Goal: Information Seeking & Learning: Learn about a topic

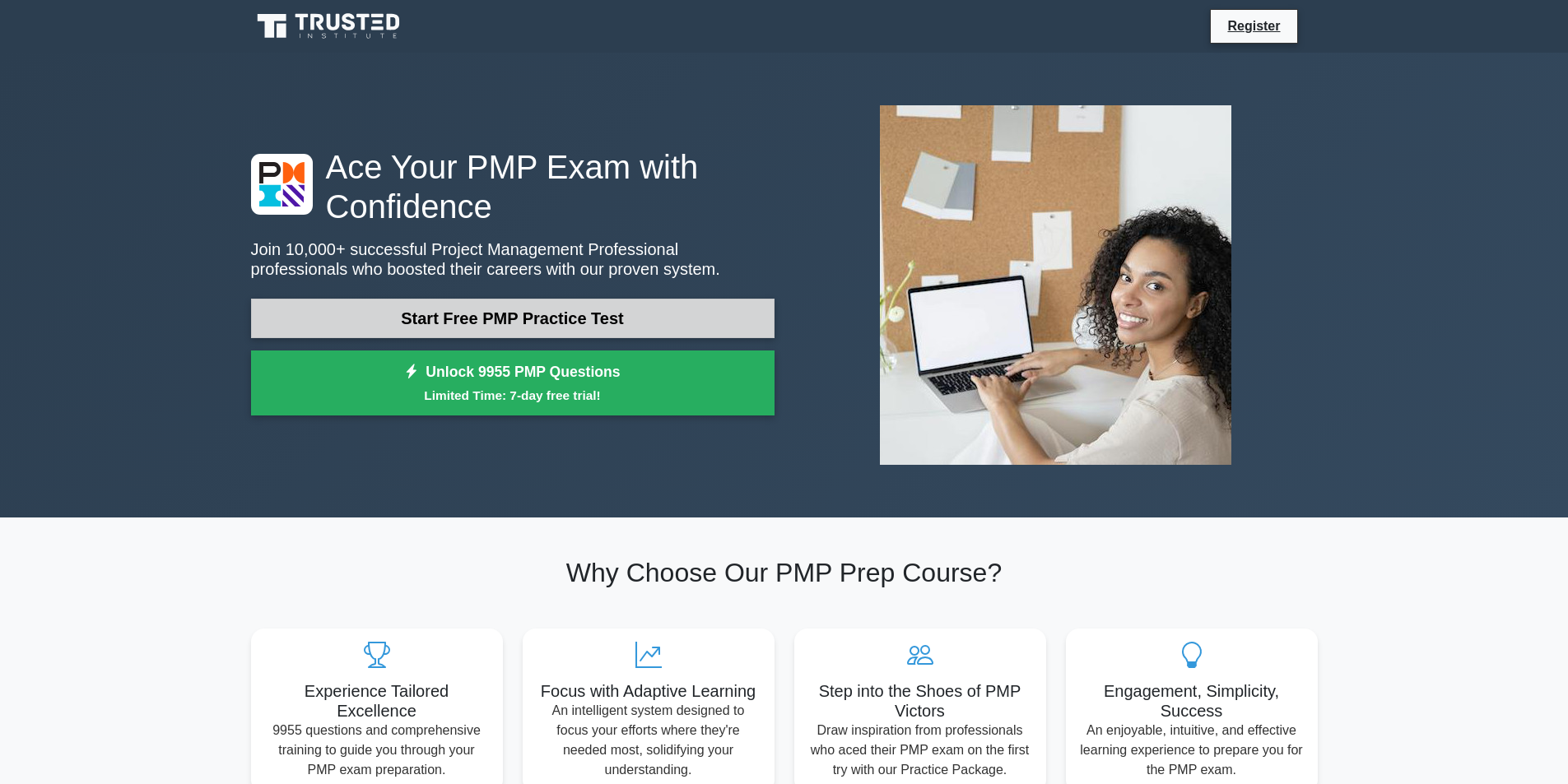
click at [630, 325] on link "Start Free PMP Practice Test" at bounding box center [513, 318] width 524 height 39
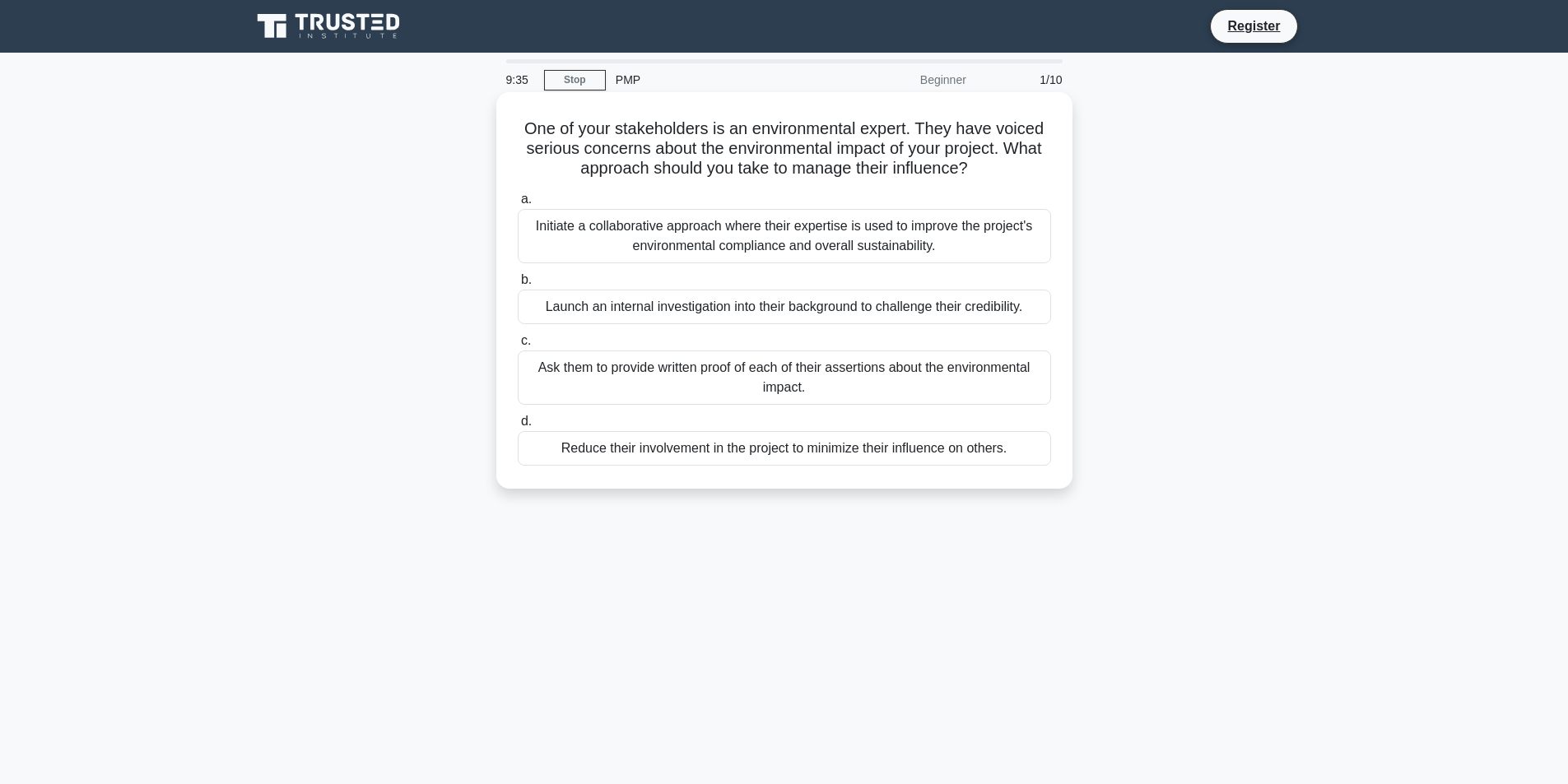
click at [748, 238] on div "Initiate a collaborative approach where their expertise is used to improve the …" at bounding box center [784, 236] width 533 height 54
click at [517, 205] on input "a. Initiate a collaborative approach where their expertise is used to improve t…" at bounding box center [517, 199] width 0 height 11
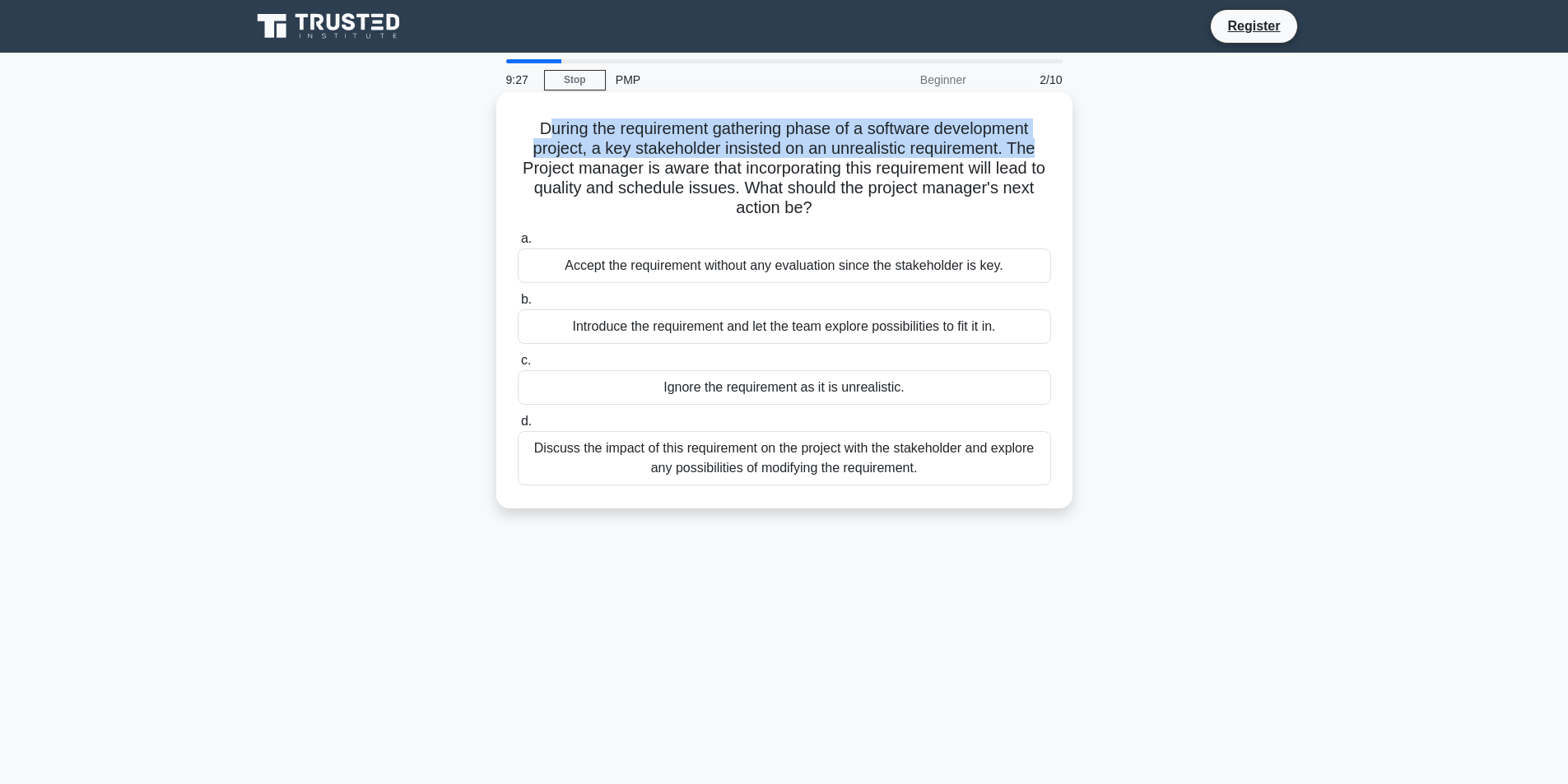
drag, startPoint x: 545, startPoint y: 138, endPoint x: 1040, endPoint y: 144, distance: 495.0
click at [1040, 144] on h5 "During the requirement gathering phase of a software development project, a key…" at bounding box center [784, 169] width 537 height 101
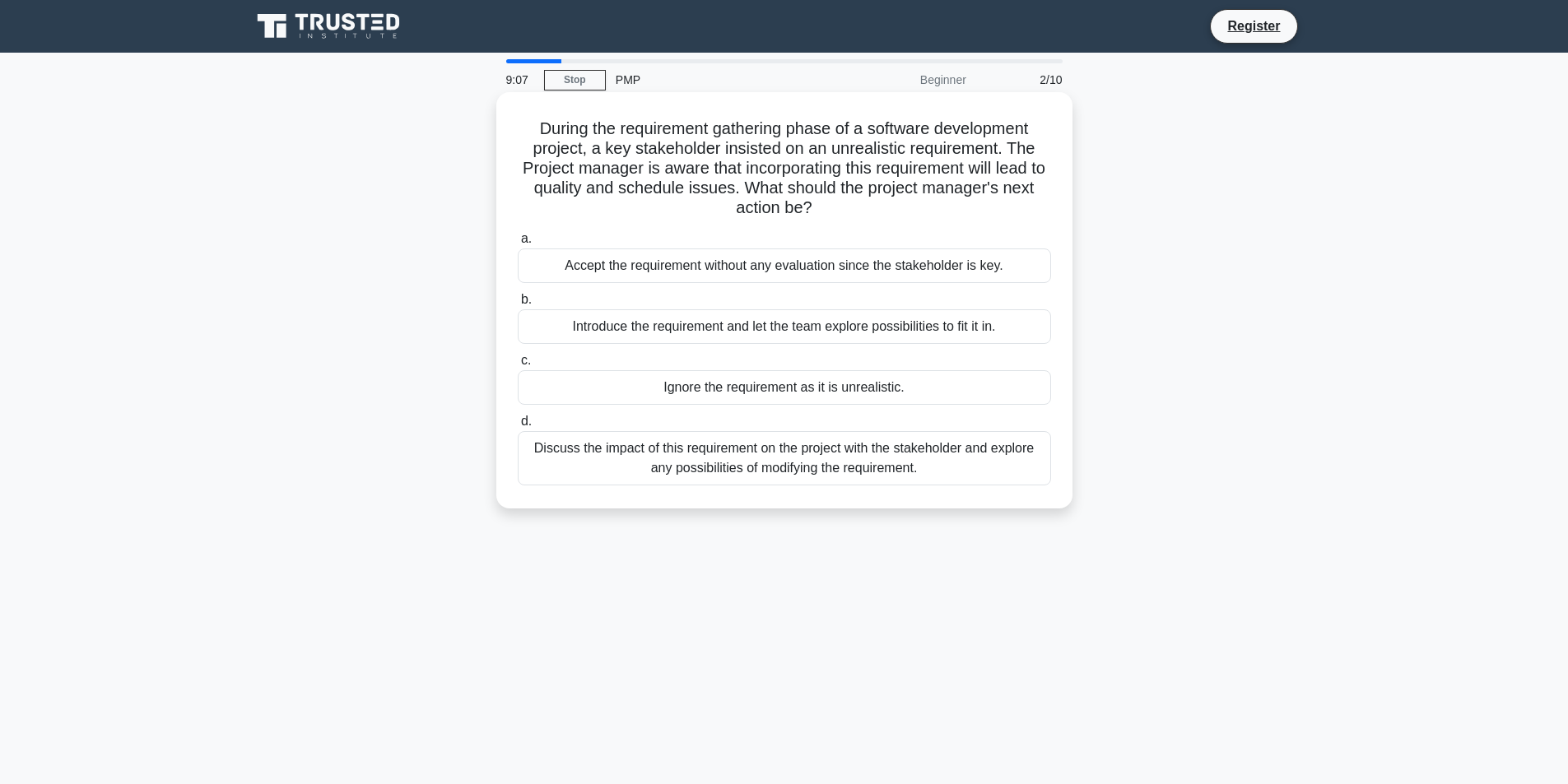
click at [621, 458] on div "Discuss the impact of this requirement on the project with the stakeholder and …" at bounding box center [784, 458] width 533 height 54
click at [517, 427] on input "d. Discuss the impact of this requirement on the project with the stakeholder a…" at bounding box center [517, 422] width 0 height 11
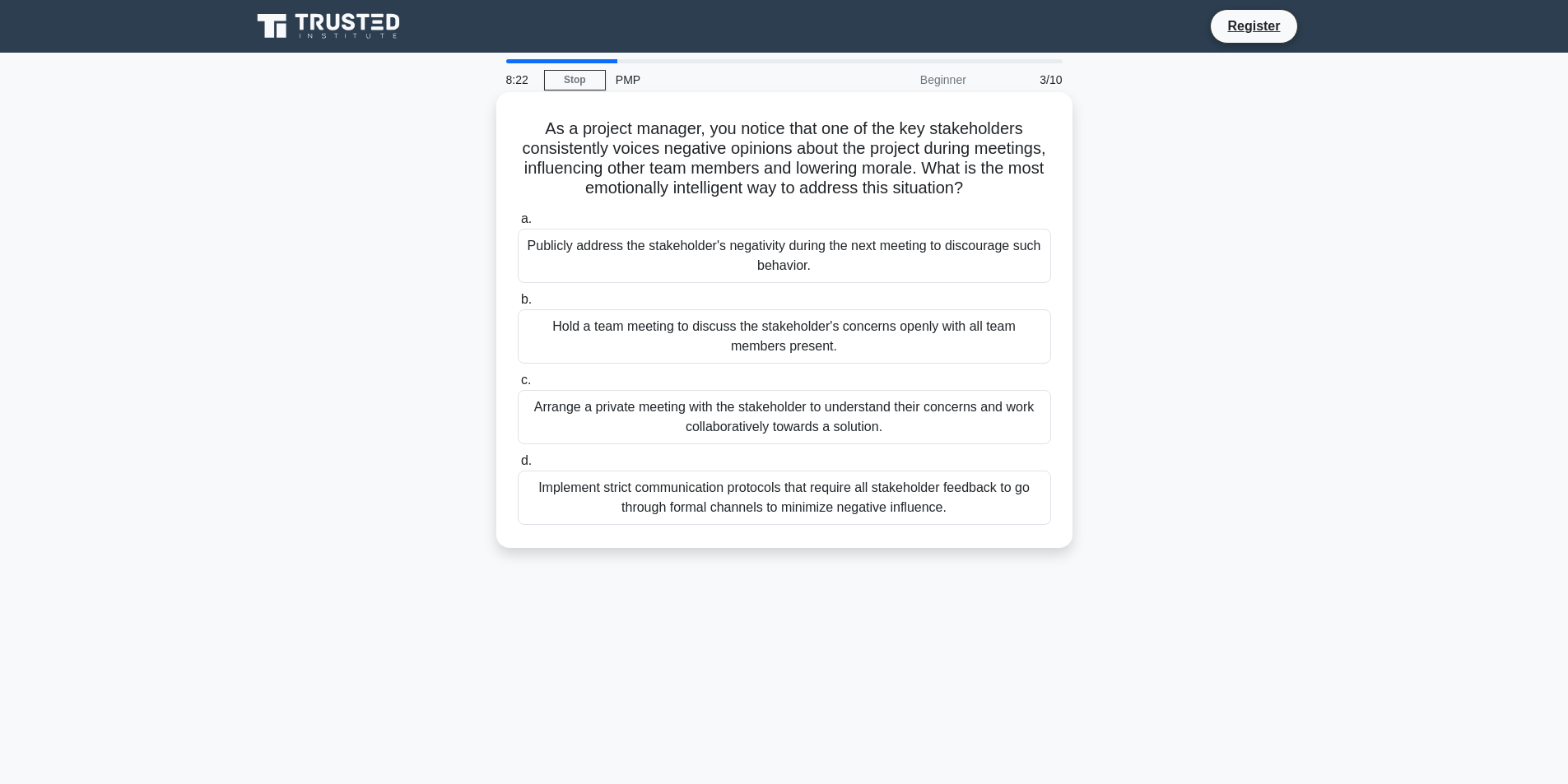
click at [779, 513] on div "Implement strict communication protocols that require all stakeholder feedback …" at bounding box center [784, 497] width 533 height 54
click at [517, 466] on input "d. Implement strict communication protocols that require all stakeholder feedba…" at bounding box center [517, 461] width 0 height 11
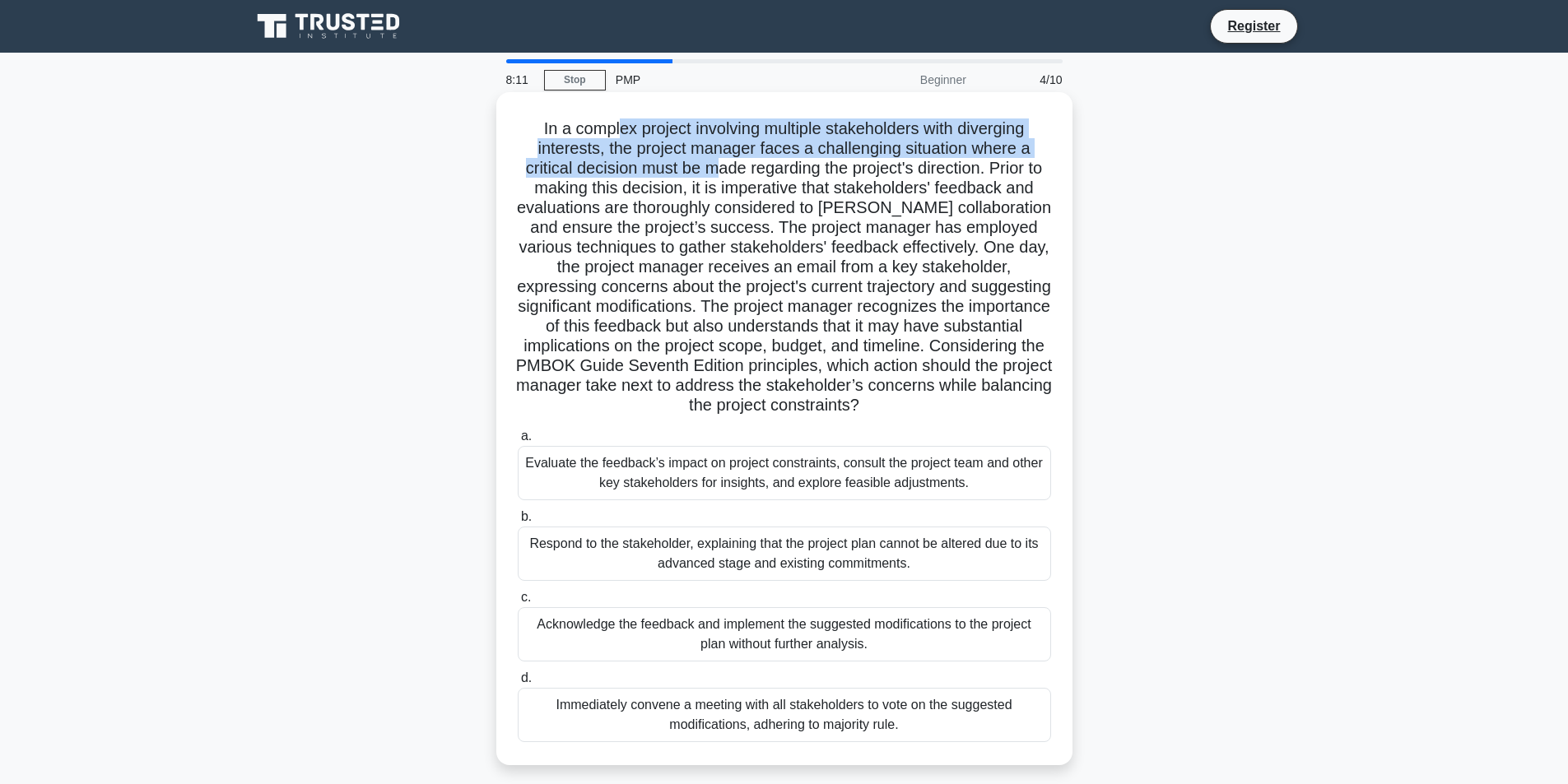
drag, startPoint x: 612, startPoint y: 132, endPoint x: 709, endPoint y: 172, distance: 104.9
click at [709, 172] on h5 ".spinner_0XTQ{transform-origin:center;animation:spinner_y6GP .75s linear infini…" at bounding box center [784, 268] width 537 height 298
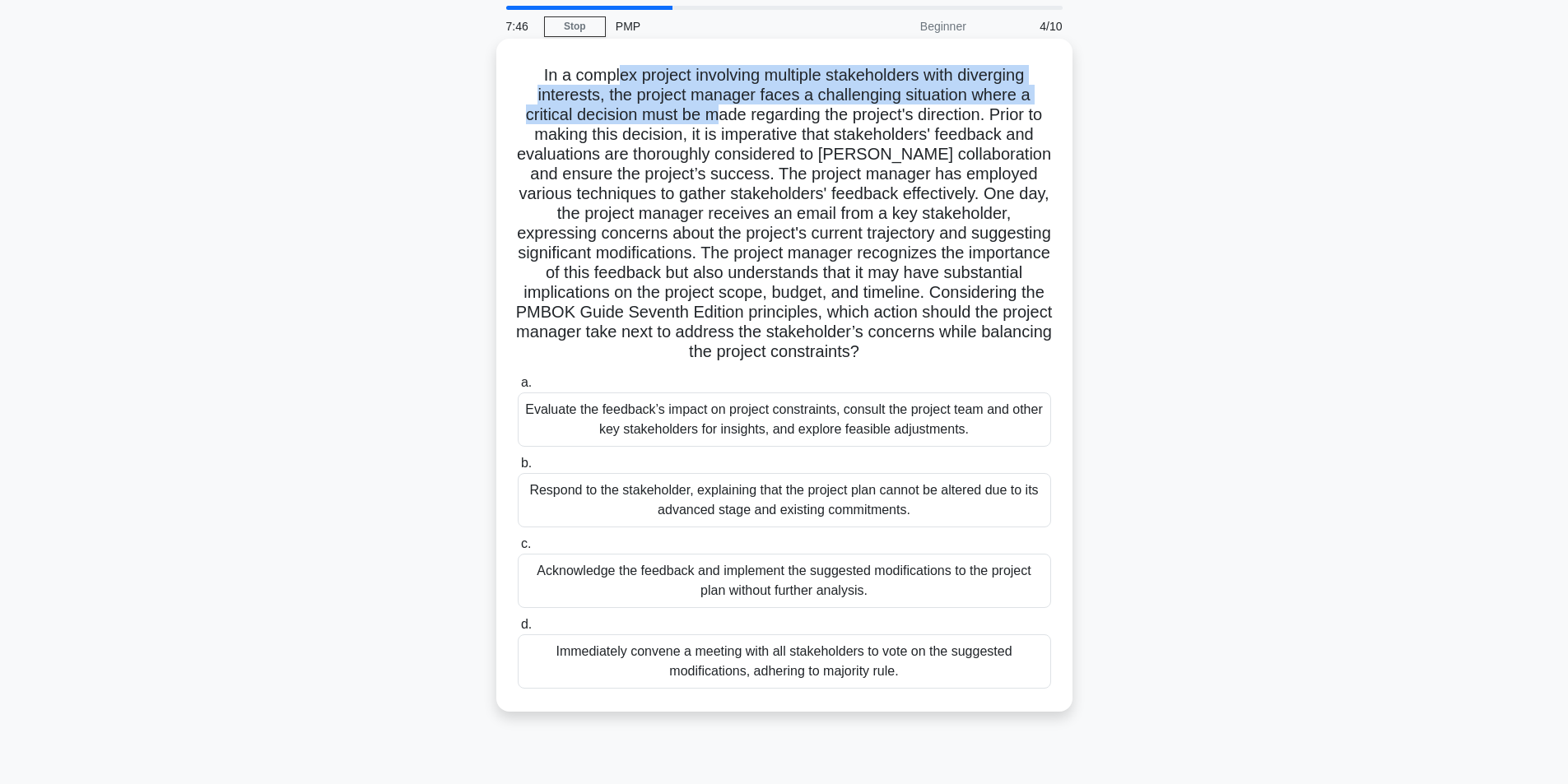
scroll to position [82, 0]
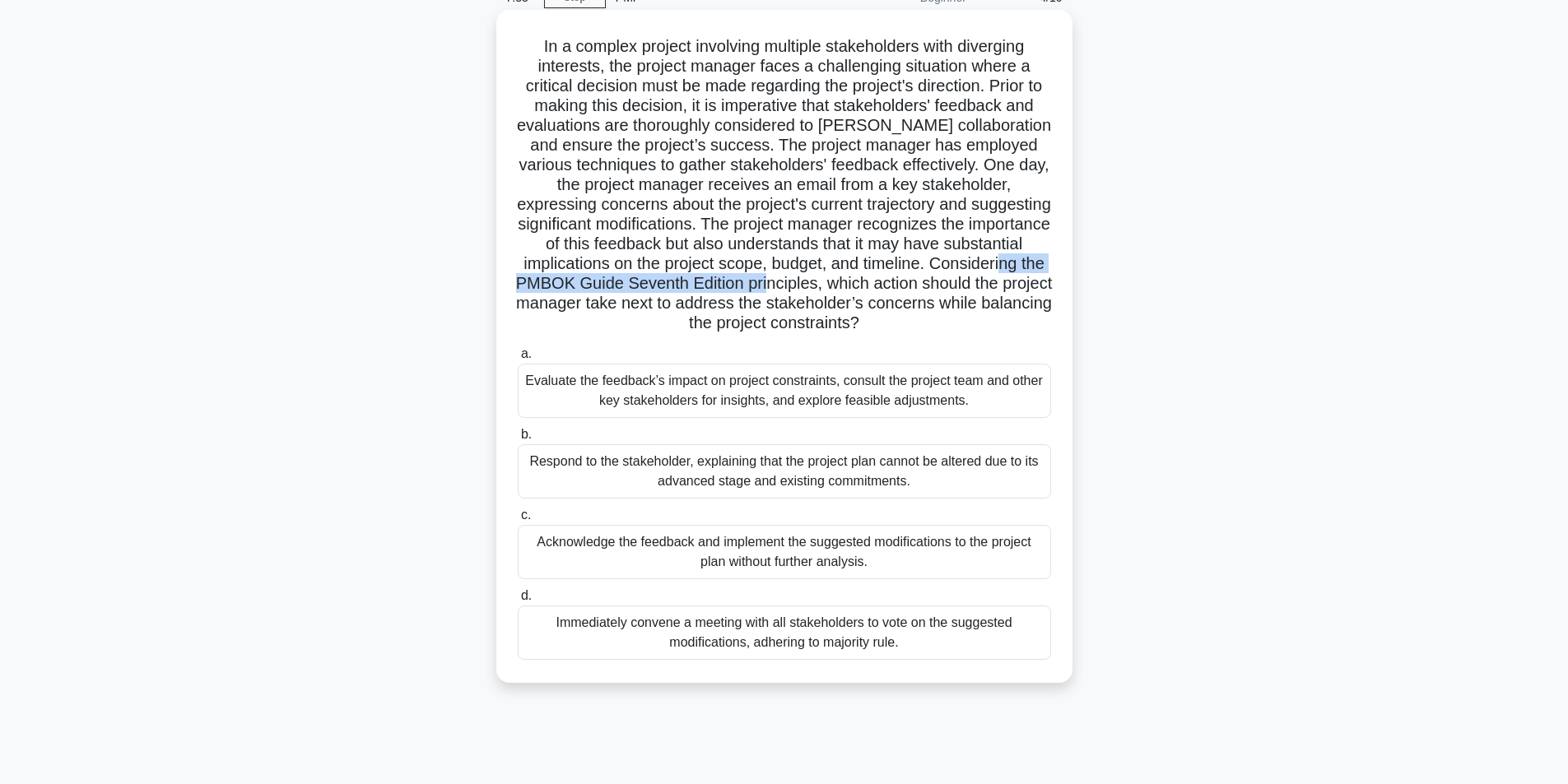
drag, startPoint x: 945, startPoint y: 283, endPoint x: 641, endPoint y: 278, distance: 304.0
click at [641, 278] on h5 ".spinner_0XTQ{transform-origin:center;animation:spinner_y6GP .75s linear infini…" at bounding box center [784, 185] width 537 height 298
copy h5 "PMBOK Guide Seventh Edition principles"
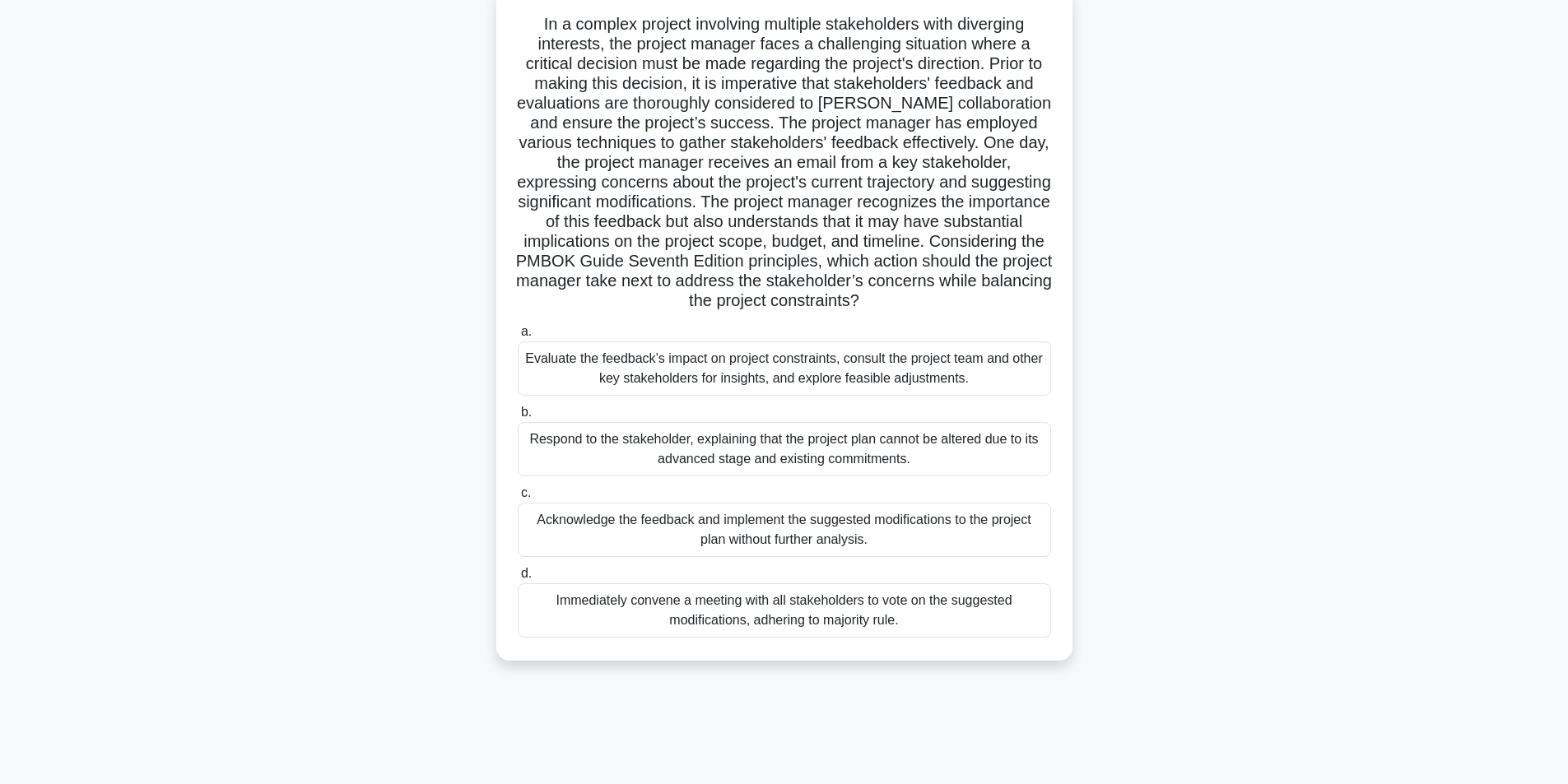
click at [896, 377] on div "Evaluate the feedback’s impact on project constraints, consult the project team…" at bounding box center [784, 368] width 533 height 54
click at [517, 337] on input "a. Evaluate the feedback’s impact on project constraints, consult the project t…" at bounding box center [517, 332] width 0 height 11
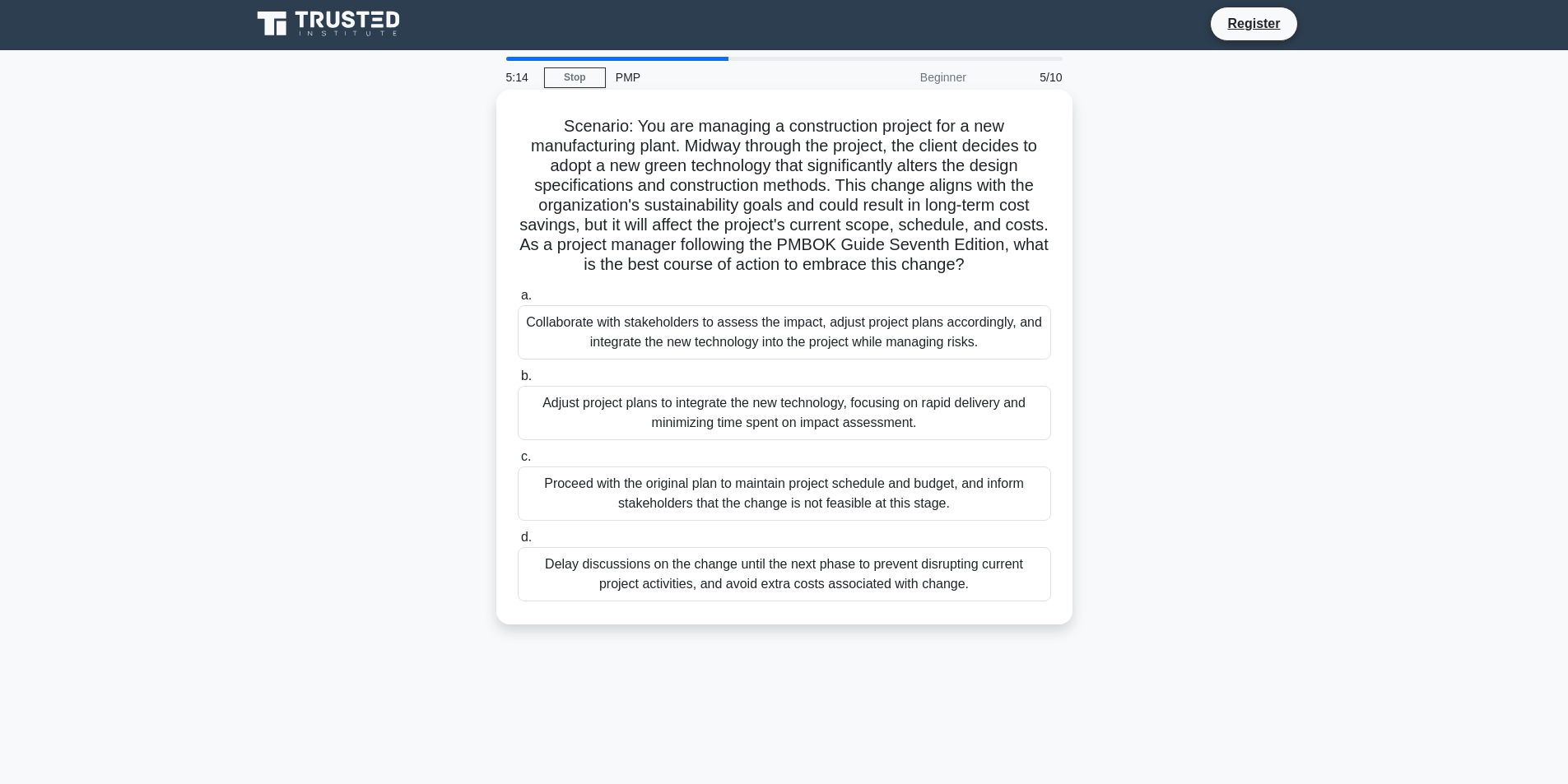
scroll to position [0, 0]
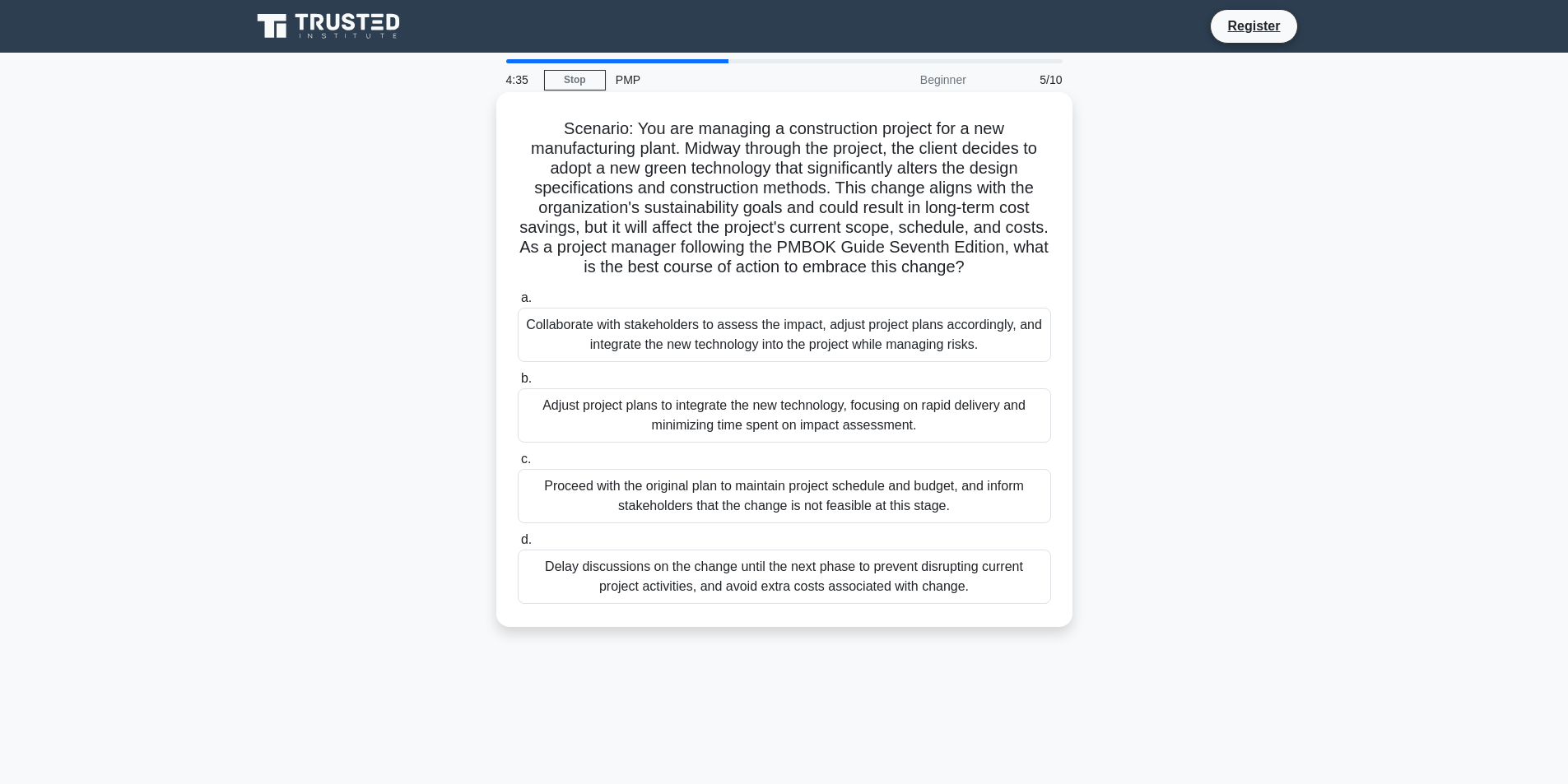
click at [914, 335] on div "Collaborate with stakeholders to assess the impact, adjust project plans accord…" at bounding box center [784, 334] width 533 height 54
click at [517, 303] on input "a. Collaborate with stakeholders to assess the impact, adjust project plans acc…" at bounding box center [517, 299] width 0 height 11
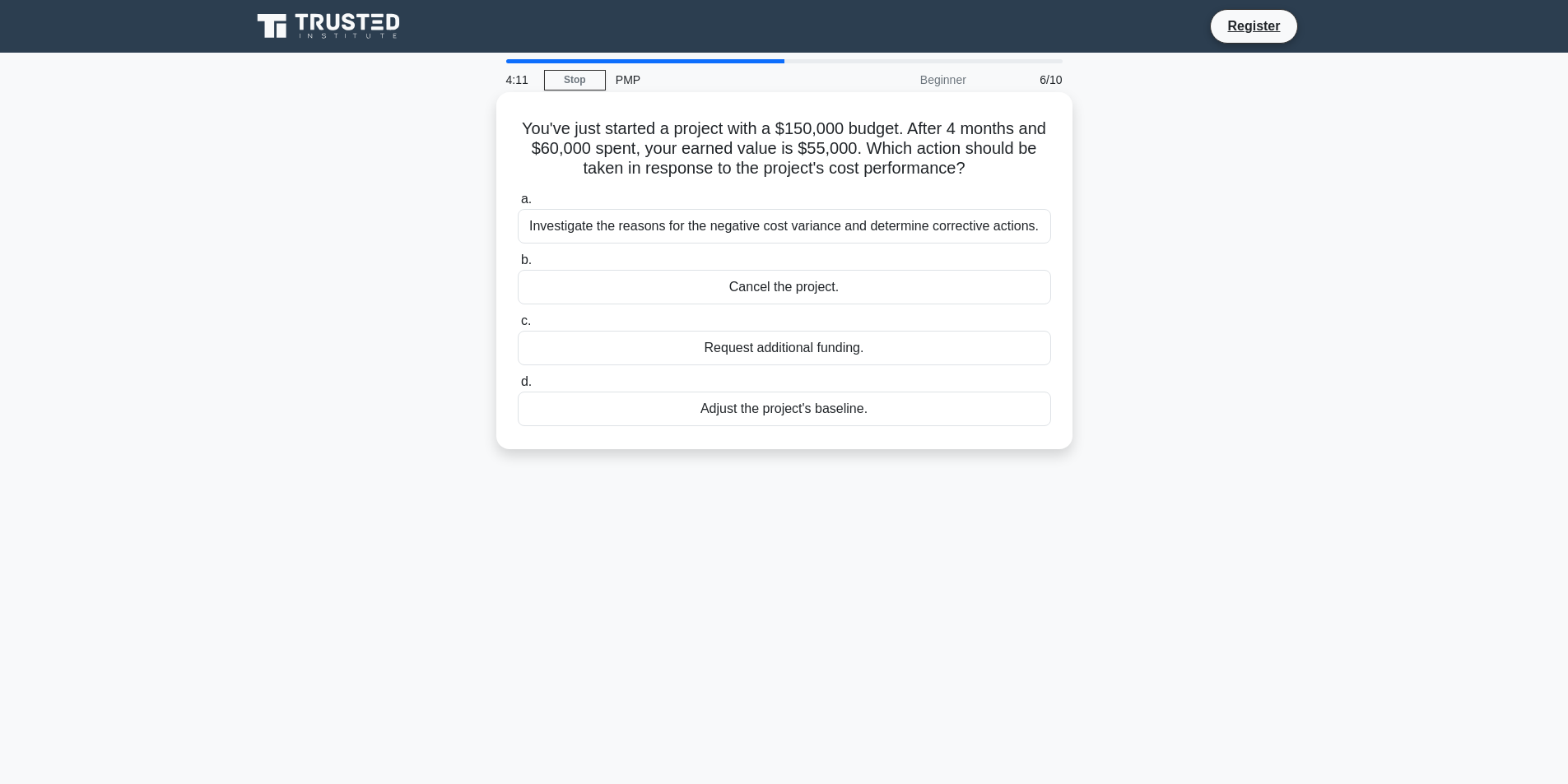
click at [944, 228] on div "Investigate the reasons for the negative cost variance and determine corrective…" at bounding box center [784, 227] width 533 height 35
click at [517, 205] on input "a. Investigate the reasons for the negative cost variance and determine correct…" at bounding box center [517, 199] width 0 height 11
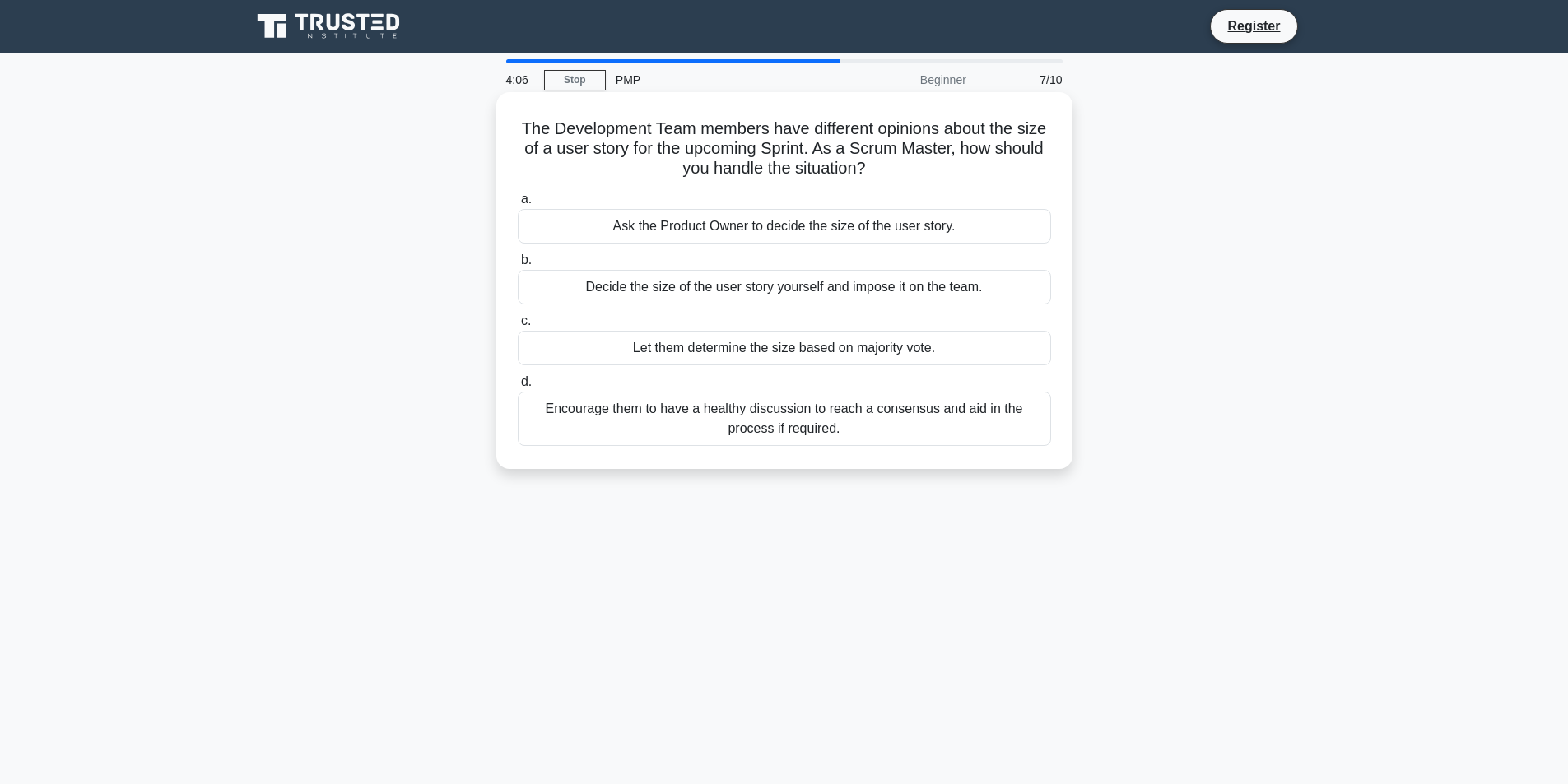
drag, startPoint x: 542, startPoint y: 128, endPoint x: 1047, endPoint y: 160, distance: 506.0
click at [1047, 160] on h5 "The Development Team members have different opinions about the size of a user s…" at bounding box center [784, 149] width 537 height 61
click at [577, 154] on h5 "The Development Team members have different opinions about the size of a user s…" at bounding box center [784, 149] width 537 height 61
click at [656, 427] on div "Encourage them to have a healthy discussion to reach a consensus and aid in the…" at bounding box center [784, 418] width 533 height 54
click at [517, 387] on input "d. Encourage them to have a healthy discussion to reach a consensus and aid in …" at bounding box center [517, 382] width 0 height 11
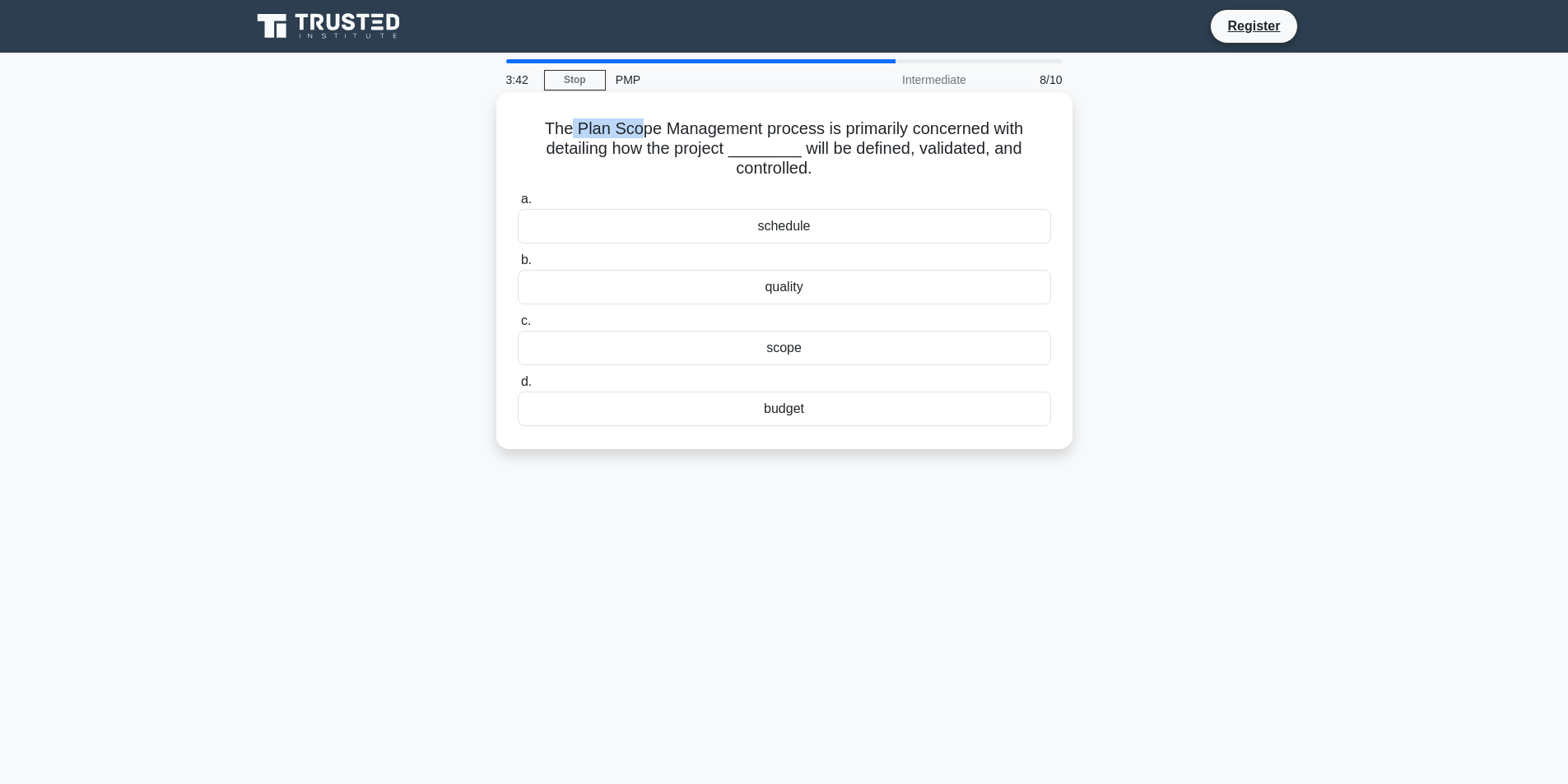
drag, startPoint x: 566, startPoint y: 117, endPoint x: 640, endPoint y: 116, distance: 74.0
click at [640, 116] on div "The Plan Scope Management process is primarily concerned with detailing how the…" at bounding box center [784, 270] width 563 height 344
click at [586, 139] on h5 "The Plan Scope Management process is primarily concerned with detailing how the…" at bounding box center [784, 149] width 537 height 61
drag, startPoint x: 574, startPoint y: 125, endPoint x: 987, endPoint y: 125, distance: 413.0
click at [987, 125] on h5 "The Plan Scope Management process is primarily concerned with detailing how the…" at bounding box center [784, 149] width 537 height 61
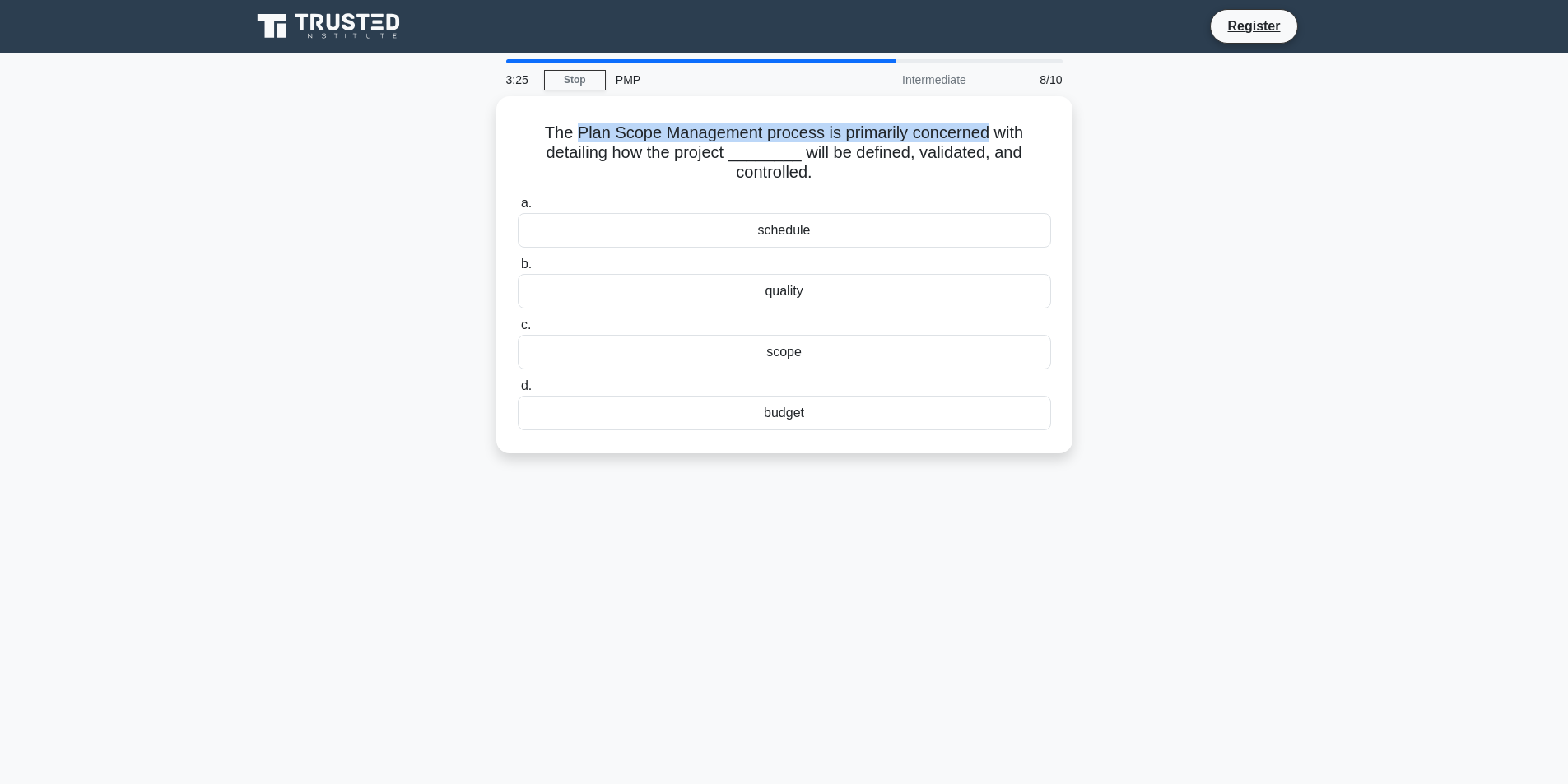
copy h5 "Plan Scope Management process is primarily concerned"
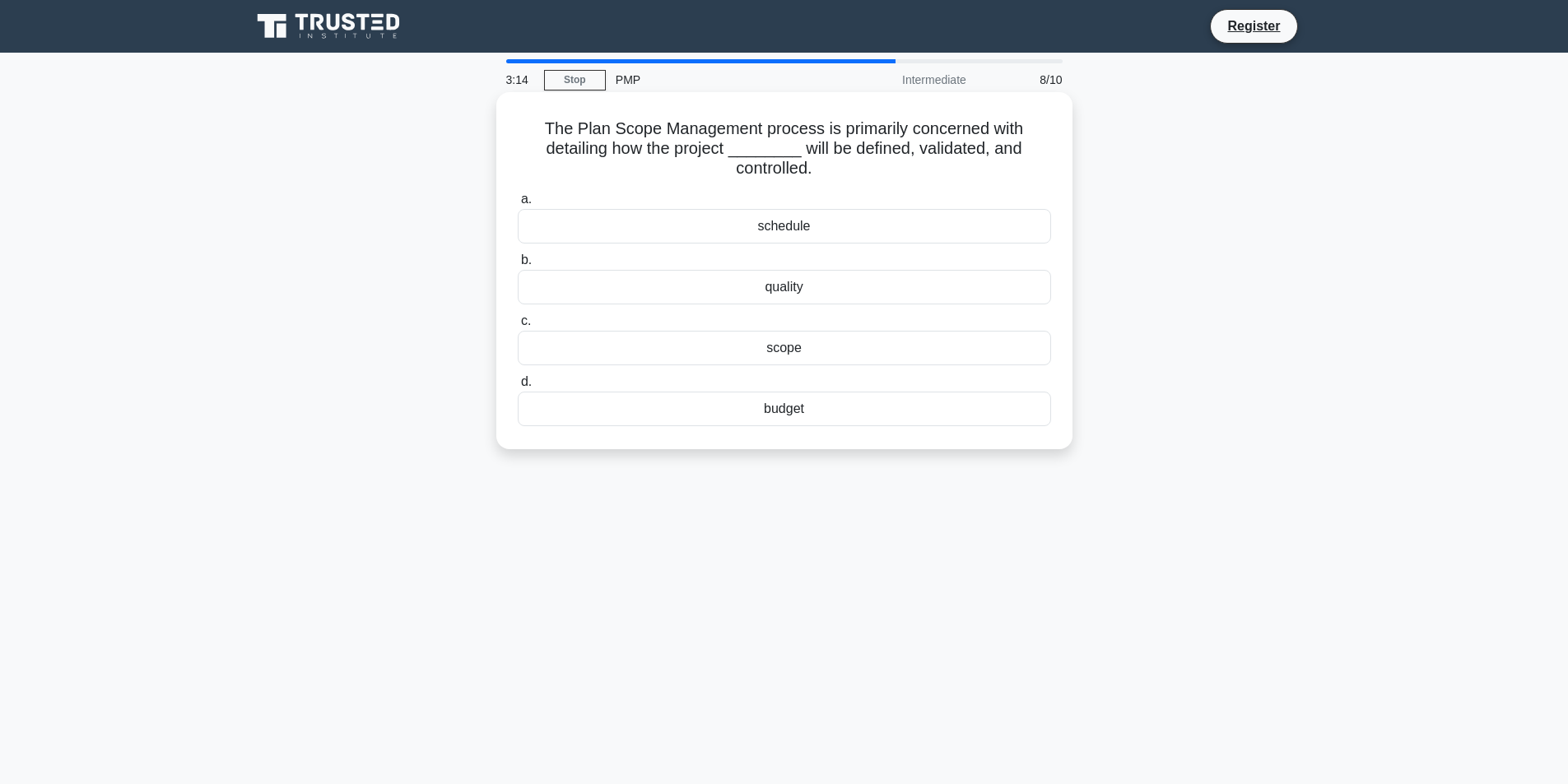
click at [798, 344] on div "scope" at bounding box center [784, 348] width 533 height 35
click at [517, 326] on input "c. scope" at bounding box center [517, 322] width 0 height 11
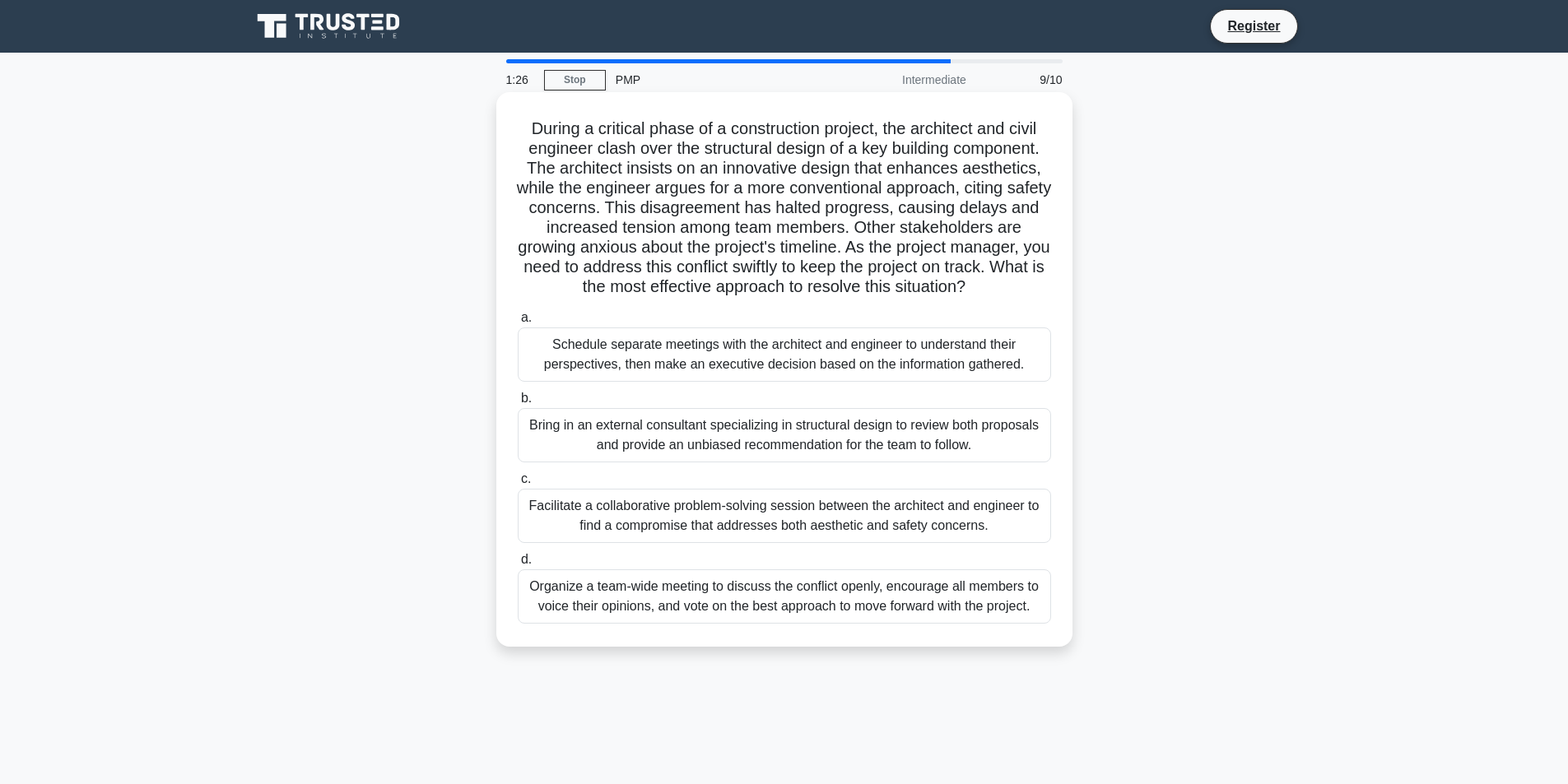
click at [941, 447] on div "Bring in an external consultant specializing in structural design to review bot…" at bounding box center [784, 435] width 533 height 54
click at [517, 404] on input "b. Bring in an external consultant specializing in structural design to review …" at bounding box center [517, 398] width 0 height 11
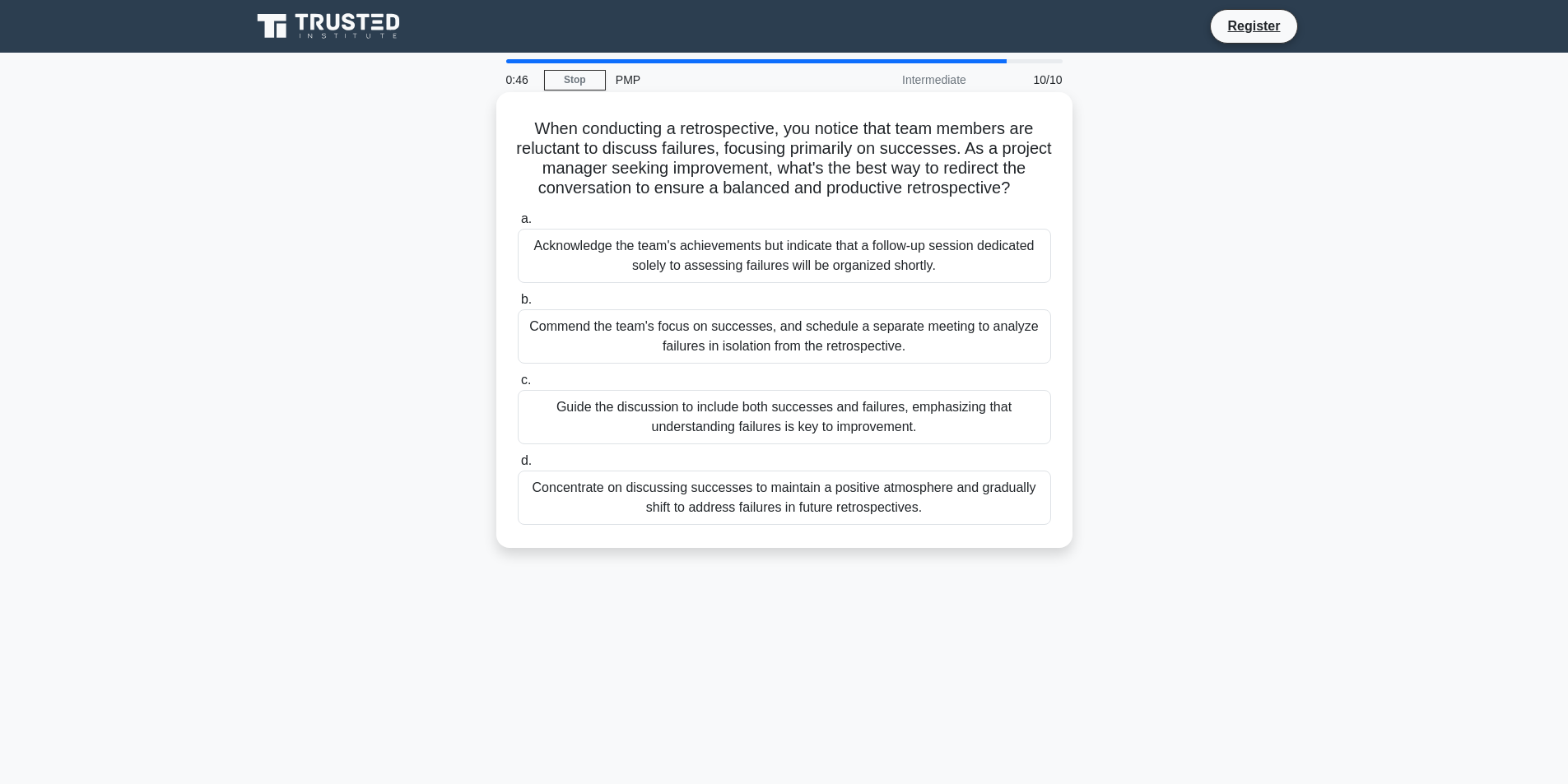
click at [862, 435] on div "Guide the discussion to include both successes and failures, emphasizing that u…" at bounding box center [784, 417] width 533 height 54
click at [517, 386] on input "c. Guide the discussion to include both successes and failures, emphasizing tha…" at bounding box center [517, 381] width 0 height 11
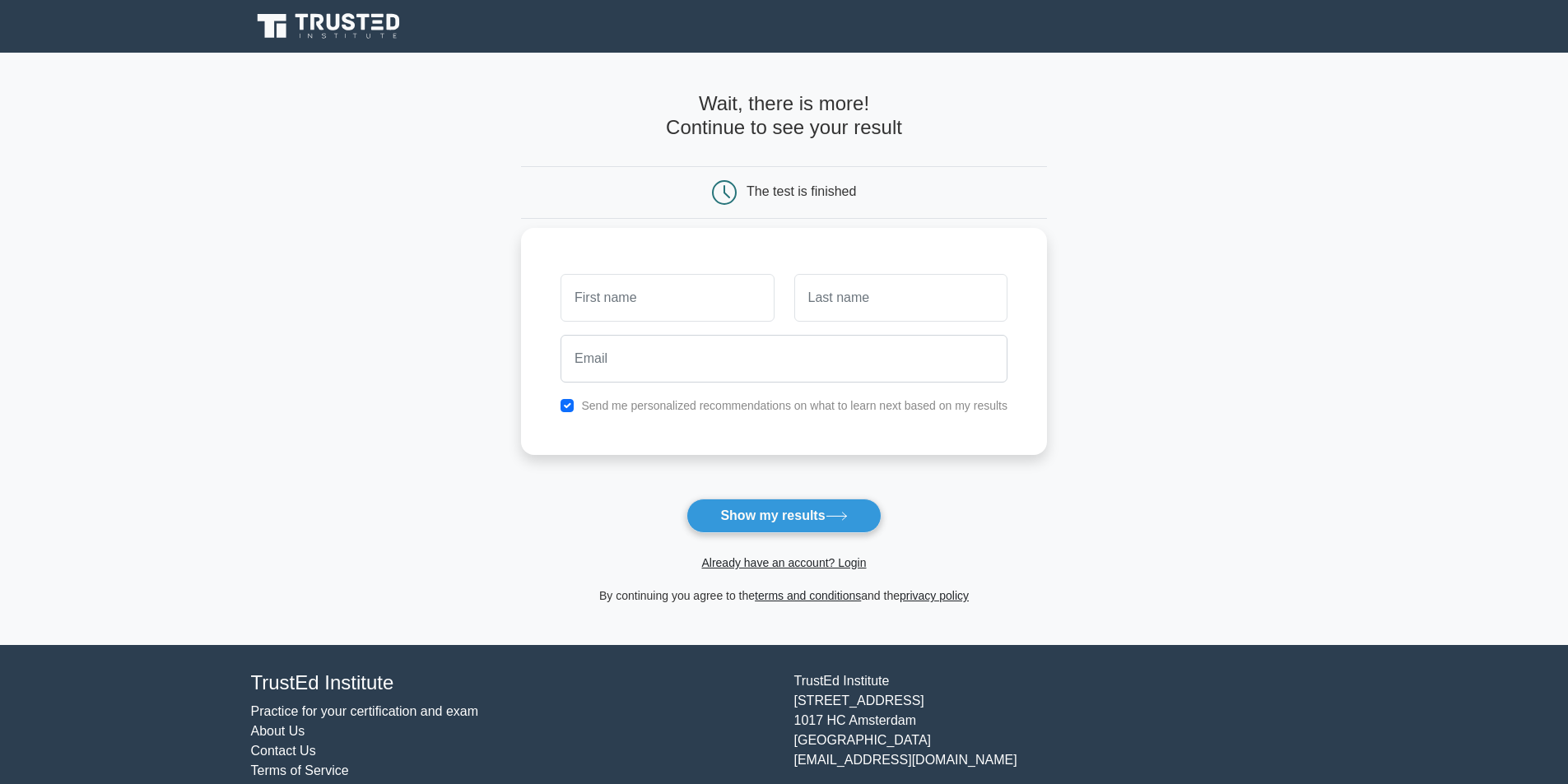
click at [620, 312] on input "text" at bounding box center [667, 298] width 213 height 48
click at [769, 508] on button "Show my results" at bounding box center [784, 516] width 194 height 35
click at [699, 302] on input "text" at bounding box center [667, 298] width 213 height 48
type input "vageesha"
click at [751, 366] on input "email" at bounding box center [784, 358] width 447 height 48
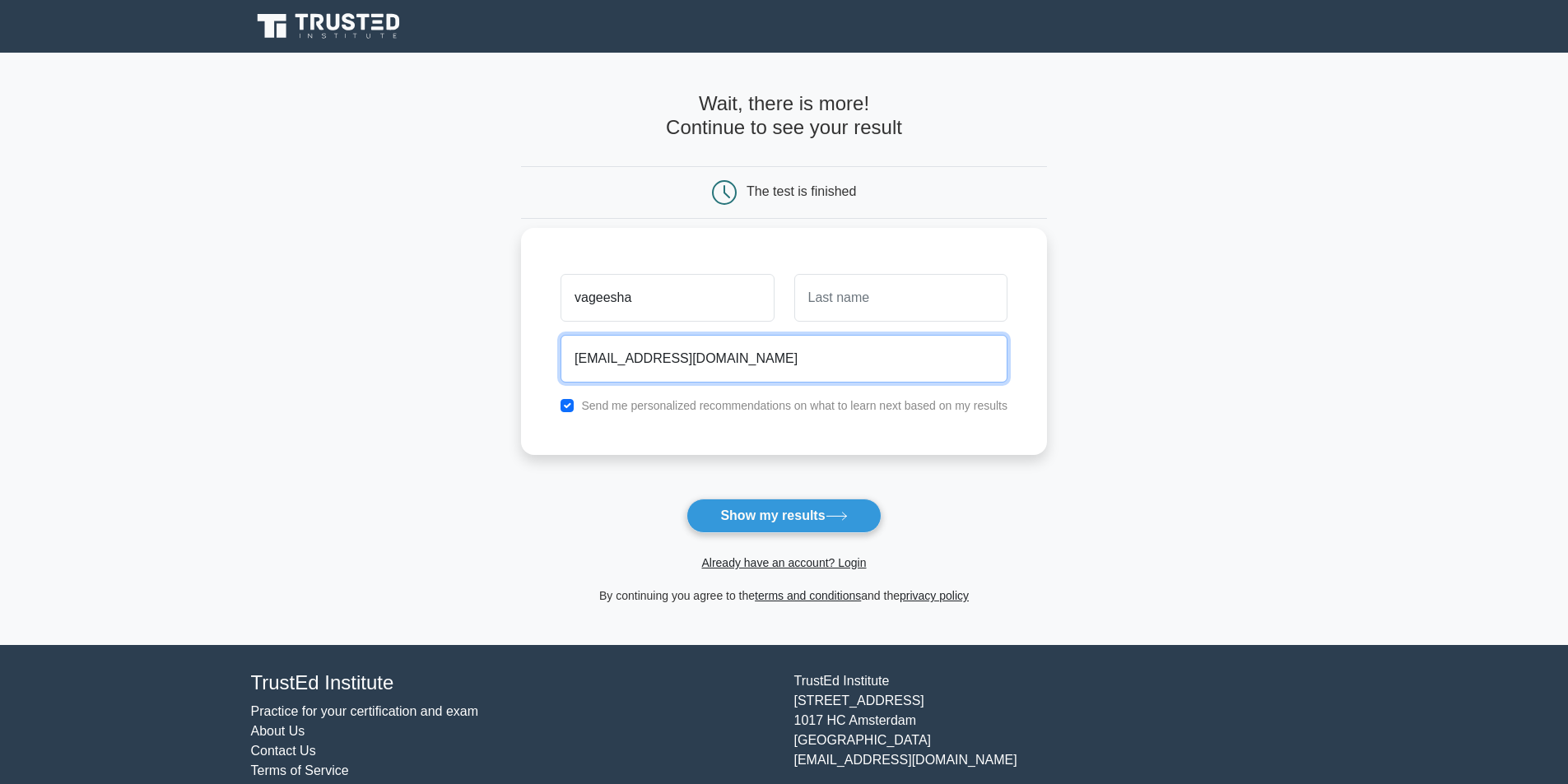
type input "vageesha3@gmail.com"
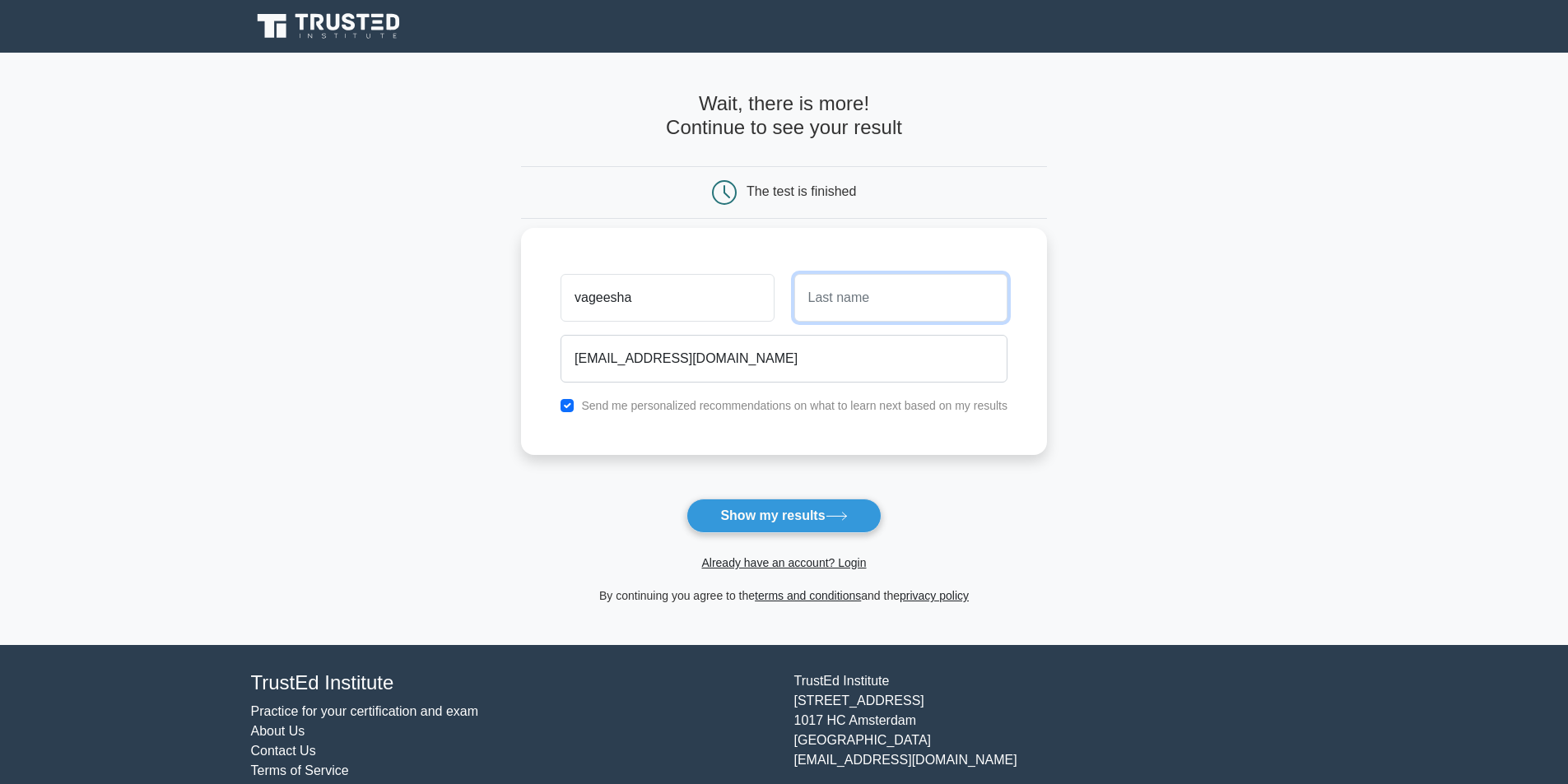
click at [829, 313] on input "text" at bounding box center [901, 298] width 213 height 48
type input "singh"
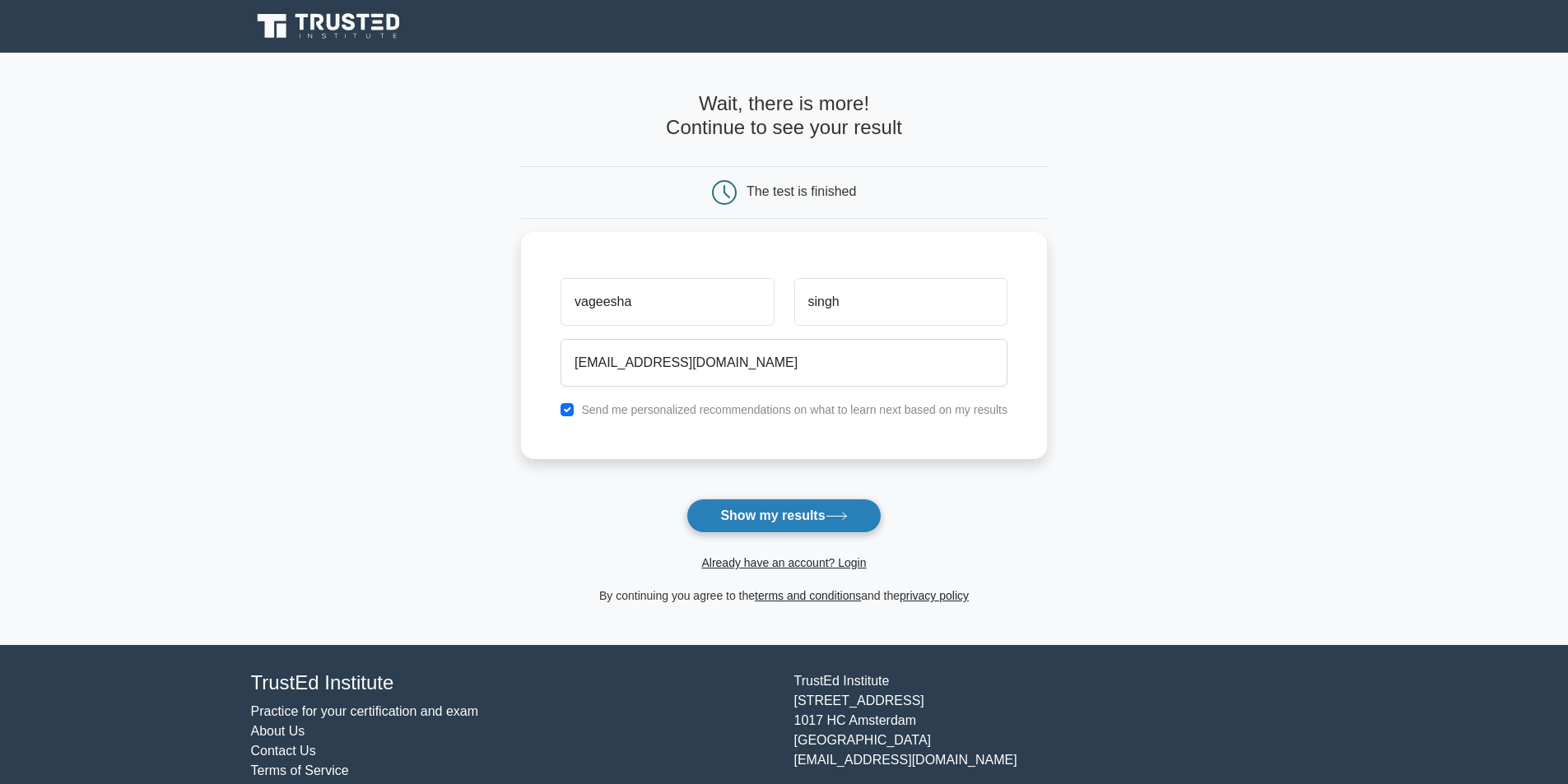
click at [805, 517] on button "Show my results" at bounding box center [784, 516] width 194 height 35
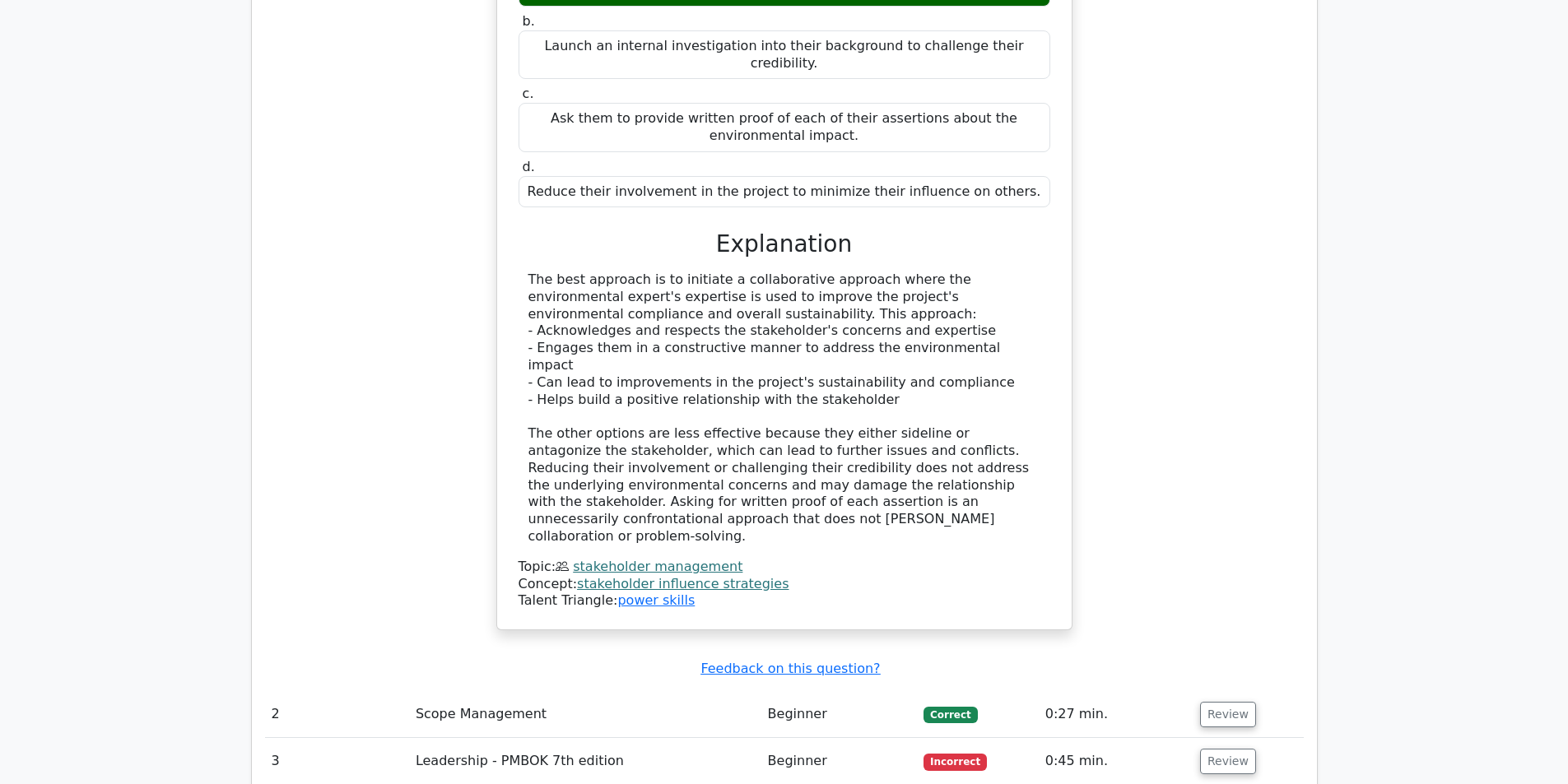
scroll to position [1975, 0]
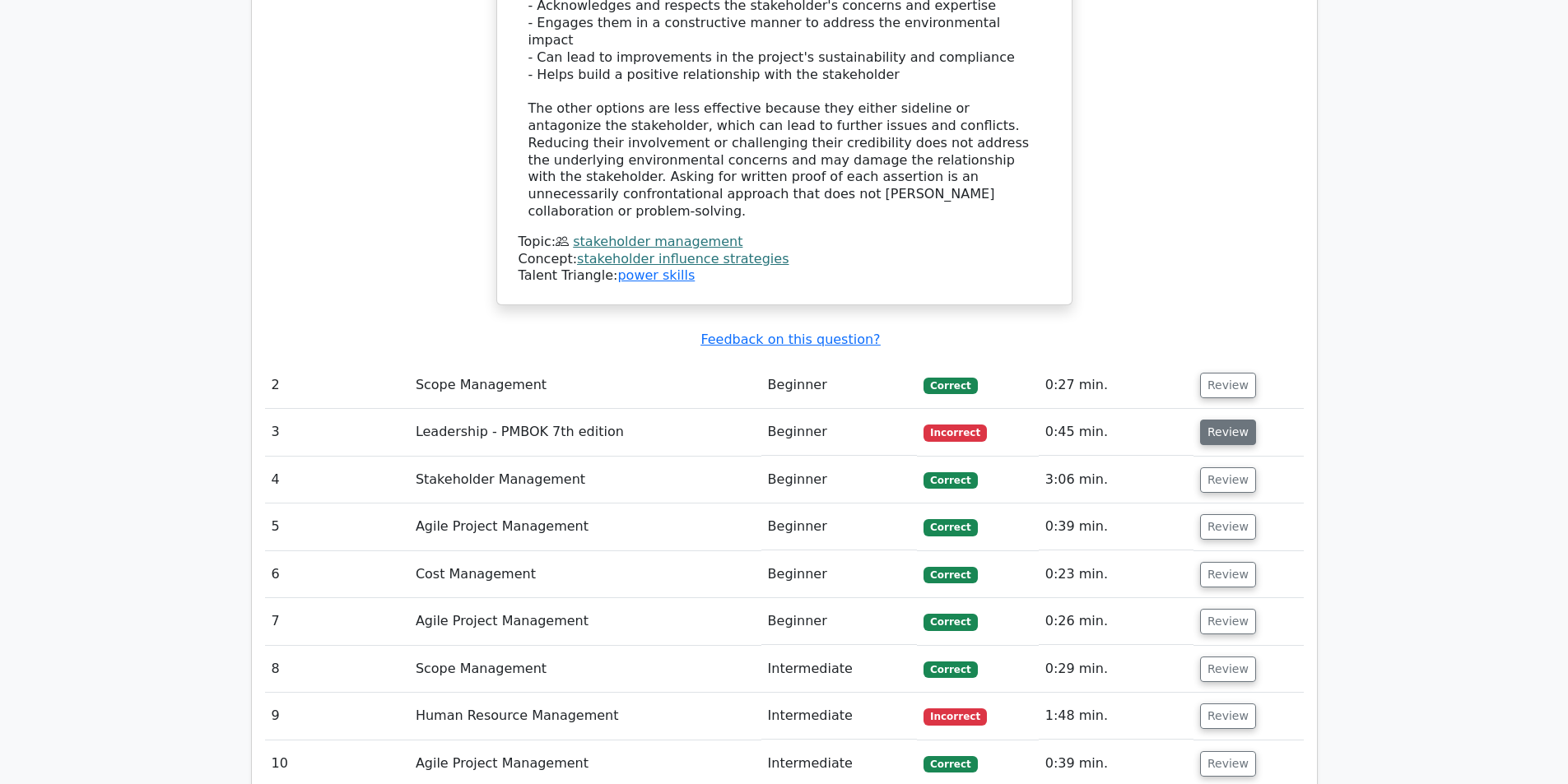
click at [1213, 419] on button "Review" at bounding box center [1228, 432] width 56 height 26
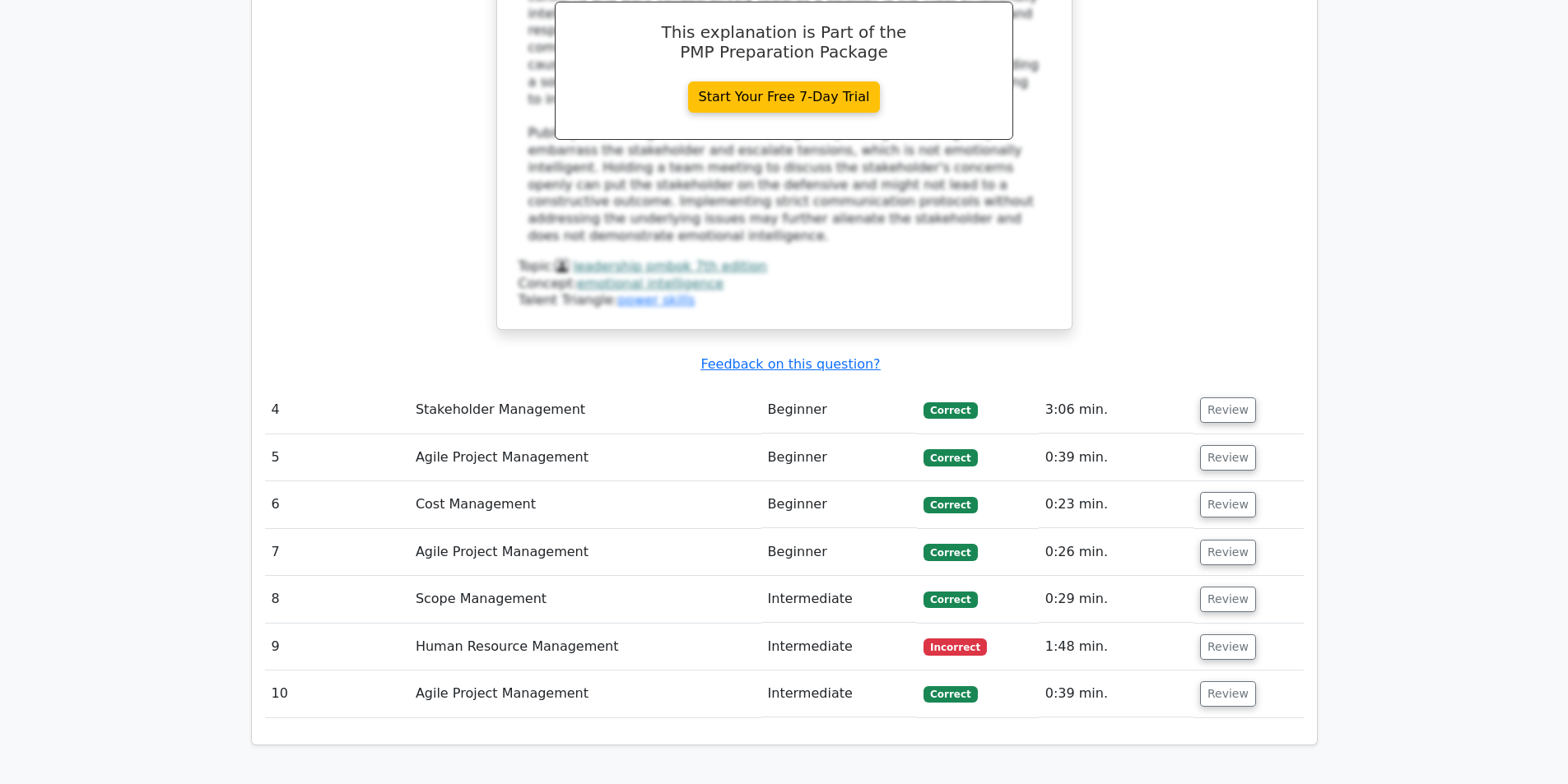
scroll to position [3044, 0]
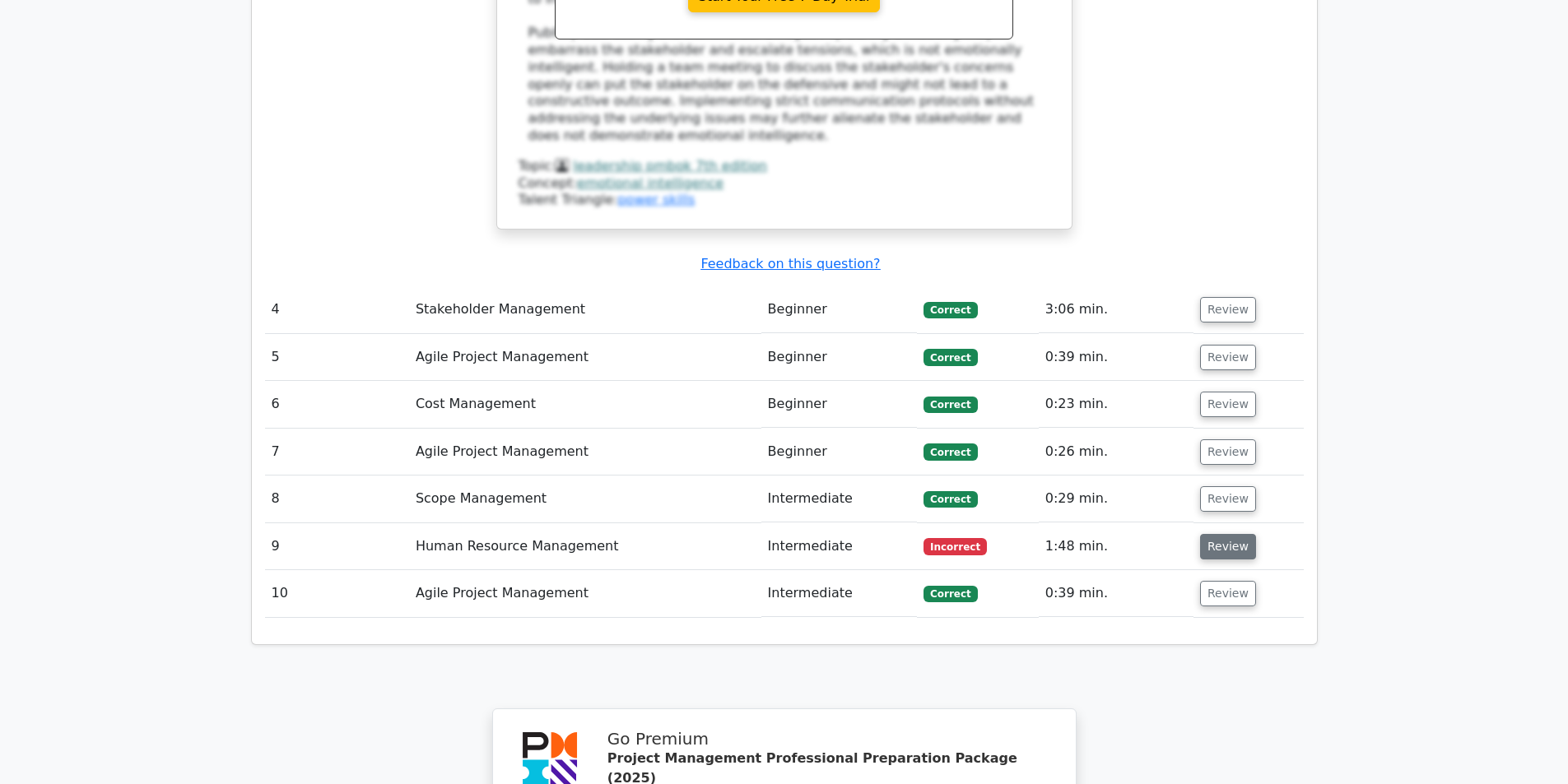
click at [1225, 534] on button "Review" at bounding box center [1228, 546] width 56 height 26
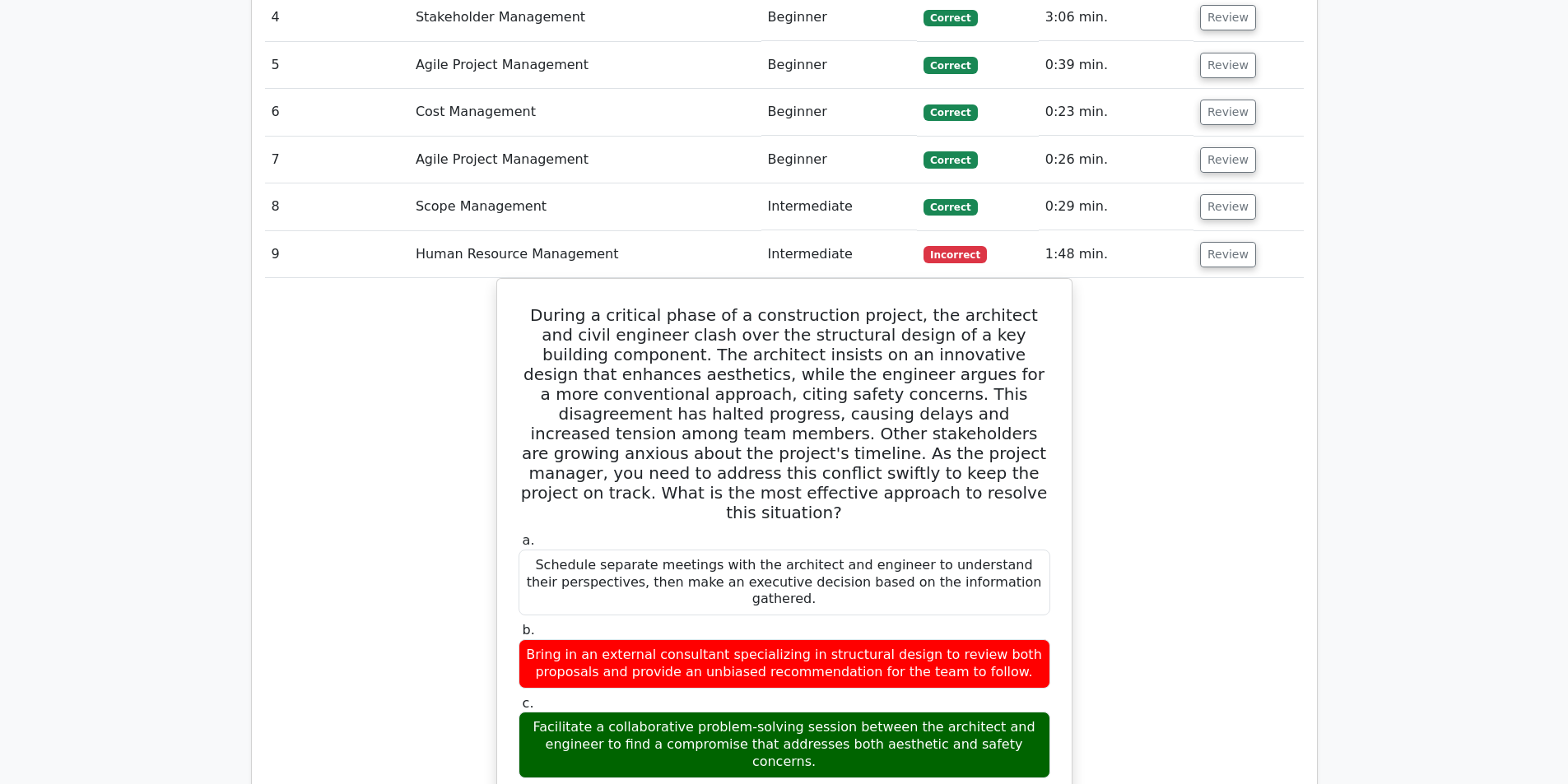
scroll to position [3373, 0]
